Goal: Understand process/instructions: Learn how to perform a task or action

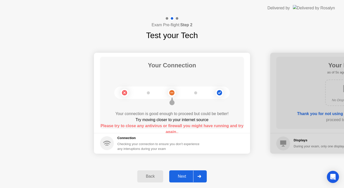
click at [196, 175] on div at bounding box center [199, 176] width 12 height 12
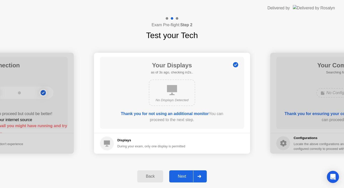
click at [186, 174] on div "Next" at bounding box center [182, 176] width 22 height 5
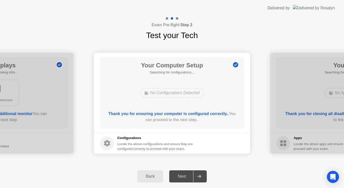
click at [186, 174] on div "Next" at bounding box center [182, 176] width 22 height 5
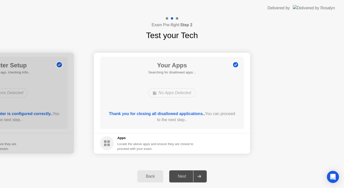
click at [182, 178] on div "Next" at bounding box center [182, 176] width 22 height 5
click at [183, 133] on footer "Apps Locate the above apps and ensure they are closed to proceed with your exam." at bounding box center [172, 143] width 156 height 21
click at [184, 177] on div "Next" at bounding box center [182, 176] width 22 height 5
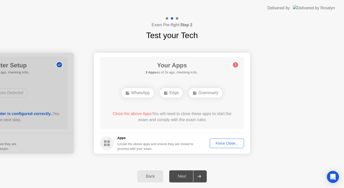
click at [227, 143] on div "Force Close..." at bounding box center [227, 143] width 31 height 4
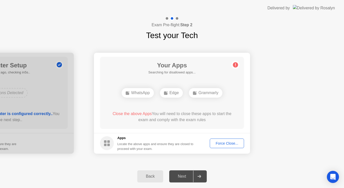
click at [221, 143] on div "Force Close..." at bounding box center [227, 143] width 31 height 4
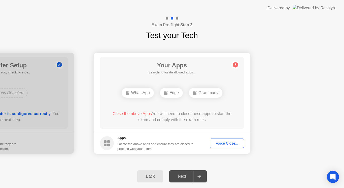
click at [230, 143] on div "Force Close..." at bounding box center [227, 143] width 31 height 4
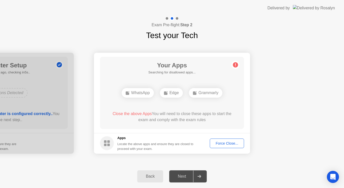
click at [222, 167] on div "Back Next" at bounding box center [172, 175] width 344 height 23
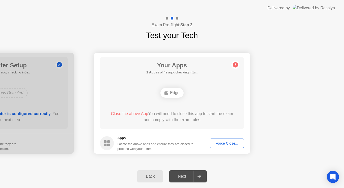
click at [224, 145] on div "Force Close..." at bounding box center [227, 143] width 31 height 4
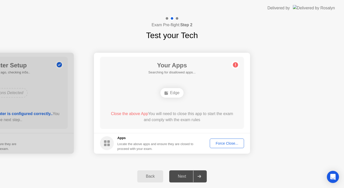
click at [233, 145] on div "Force Close..." at bounding box center [227, 143] width 31 height 4
